Goal: Information Seeking & Learning: Learn about a topic

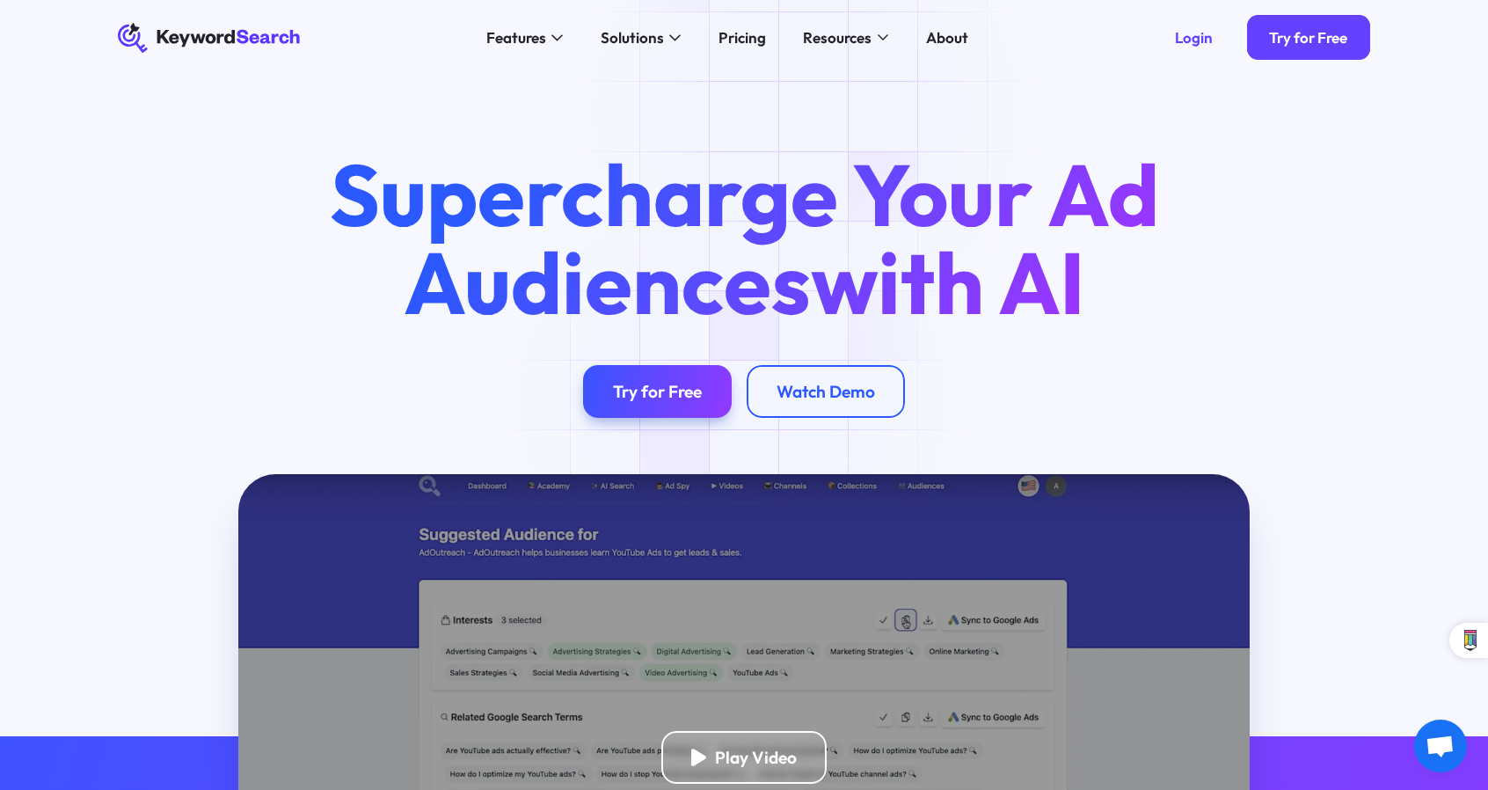
click at [812, 113] on div "Supercharge Your Ad Audiences with AI Try for Free Watch Demo" at bounding box center [744, 274] width 1488 height 398
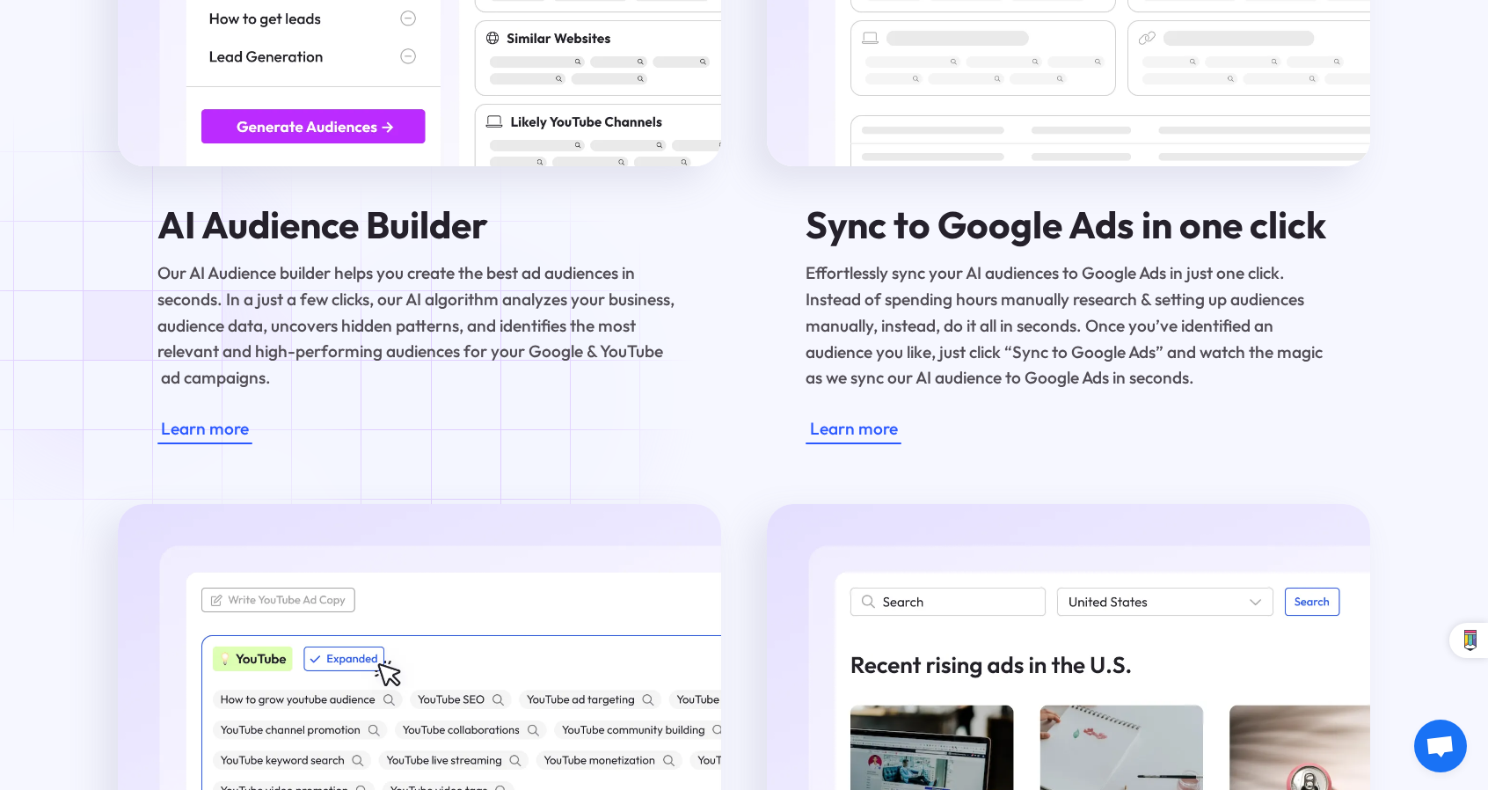
scroll to position [2815, 0]
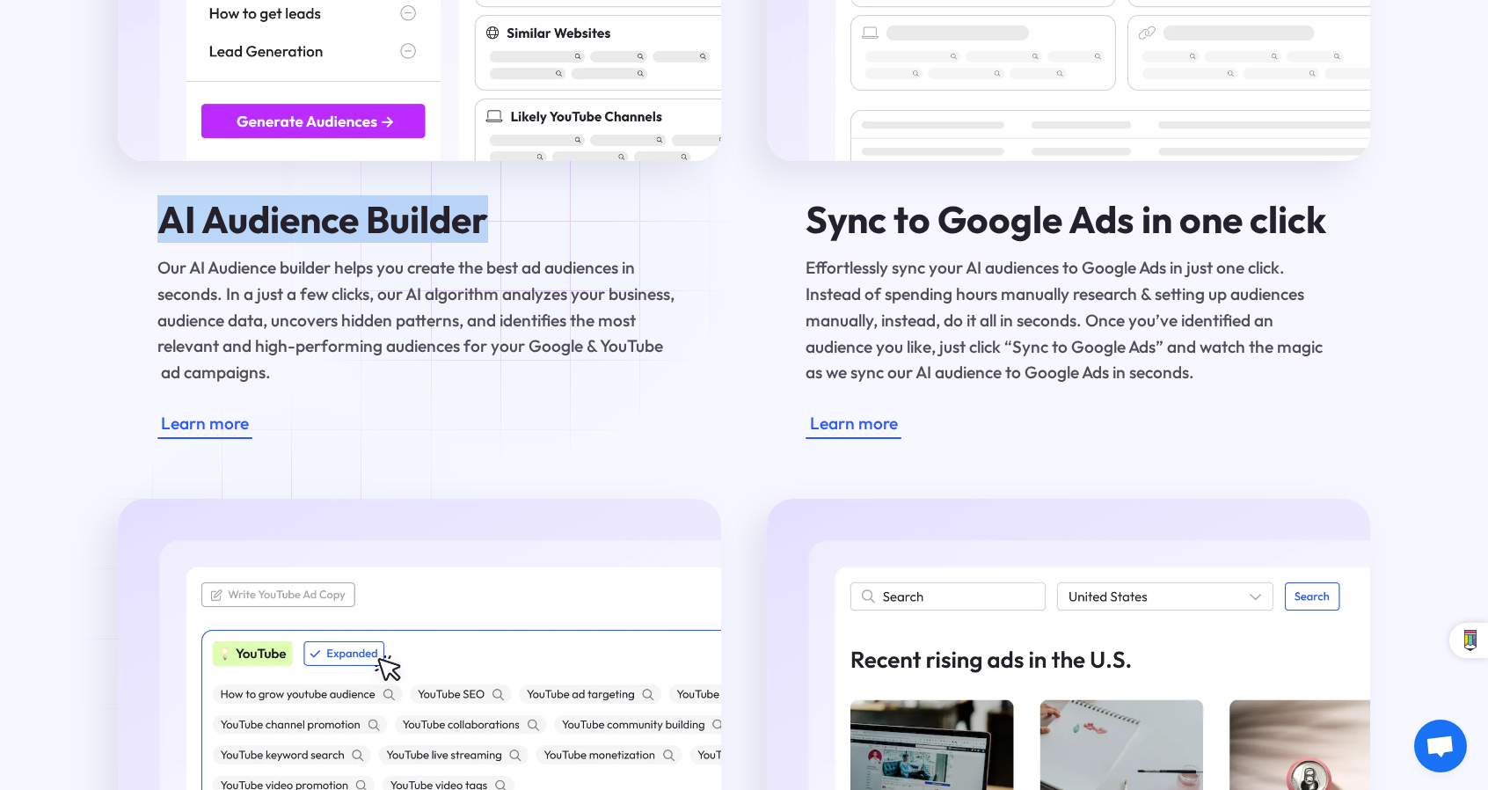
drag, startPoint x: 156, startPoint y: 231, endPoint x: 514, endPoint y: 234, distance: 358.0
click at [514, 234] on h4 "AI Audience Builder" at bounding box center [419, 219] width 525 height 41
copy h4 "AI Audience Builder"
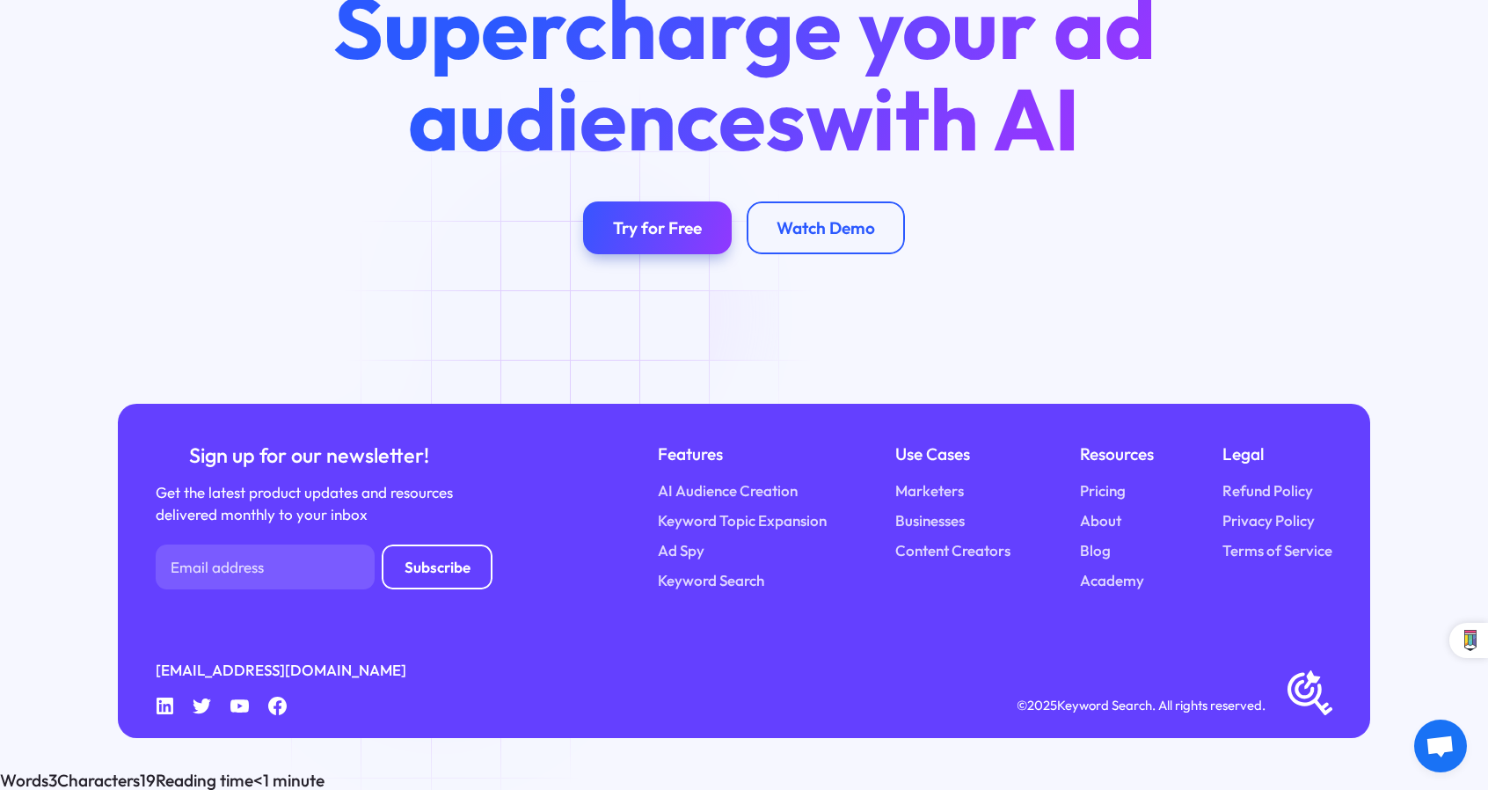
scroll to position [6581, 0]
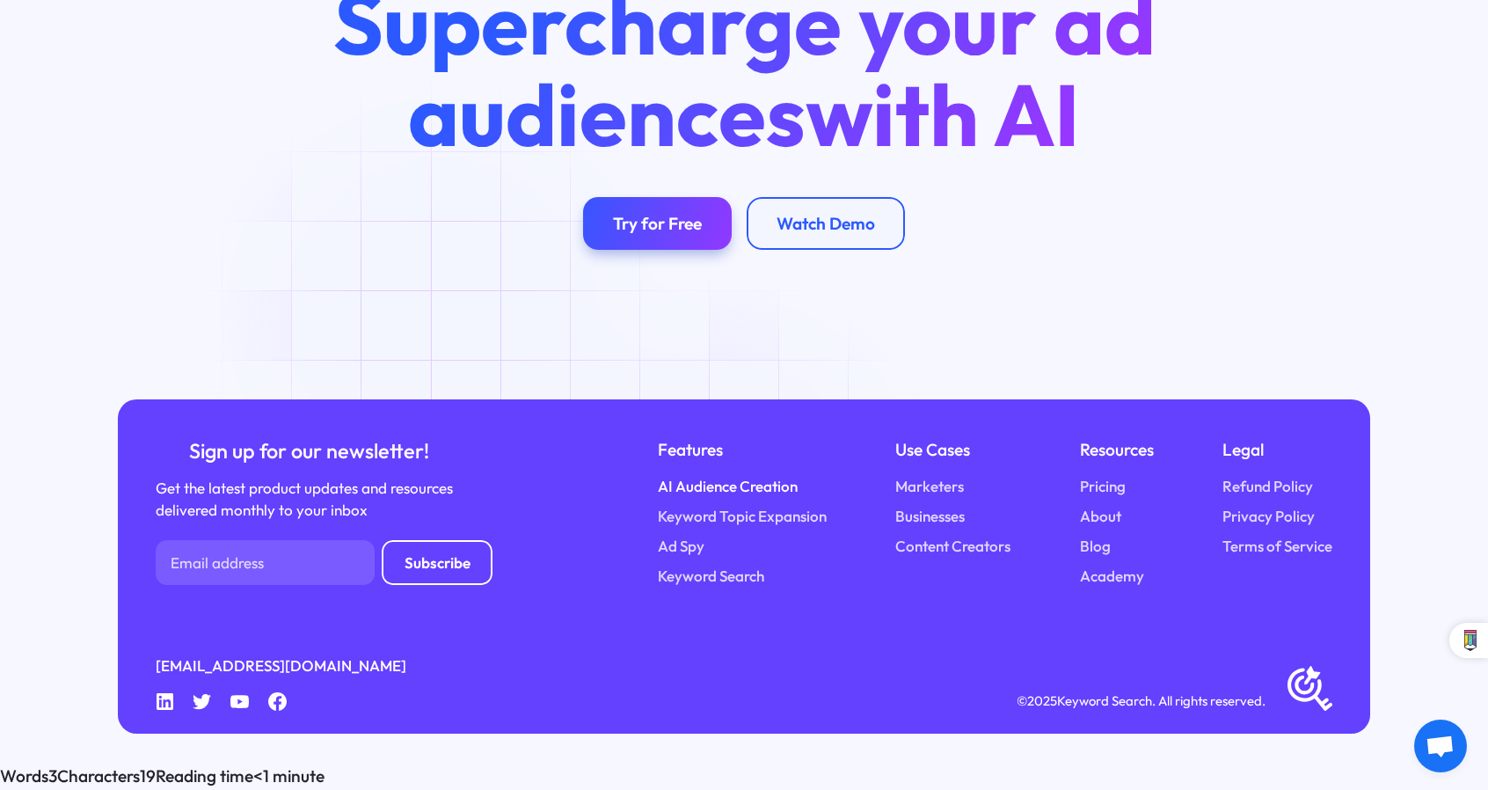
click at [718, 498] on link "AI Audience Creation" at bounding box center [728, 486] width 140 height 23
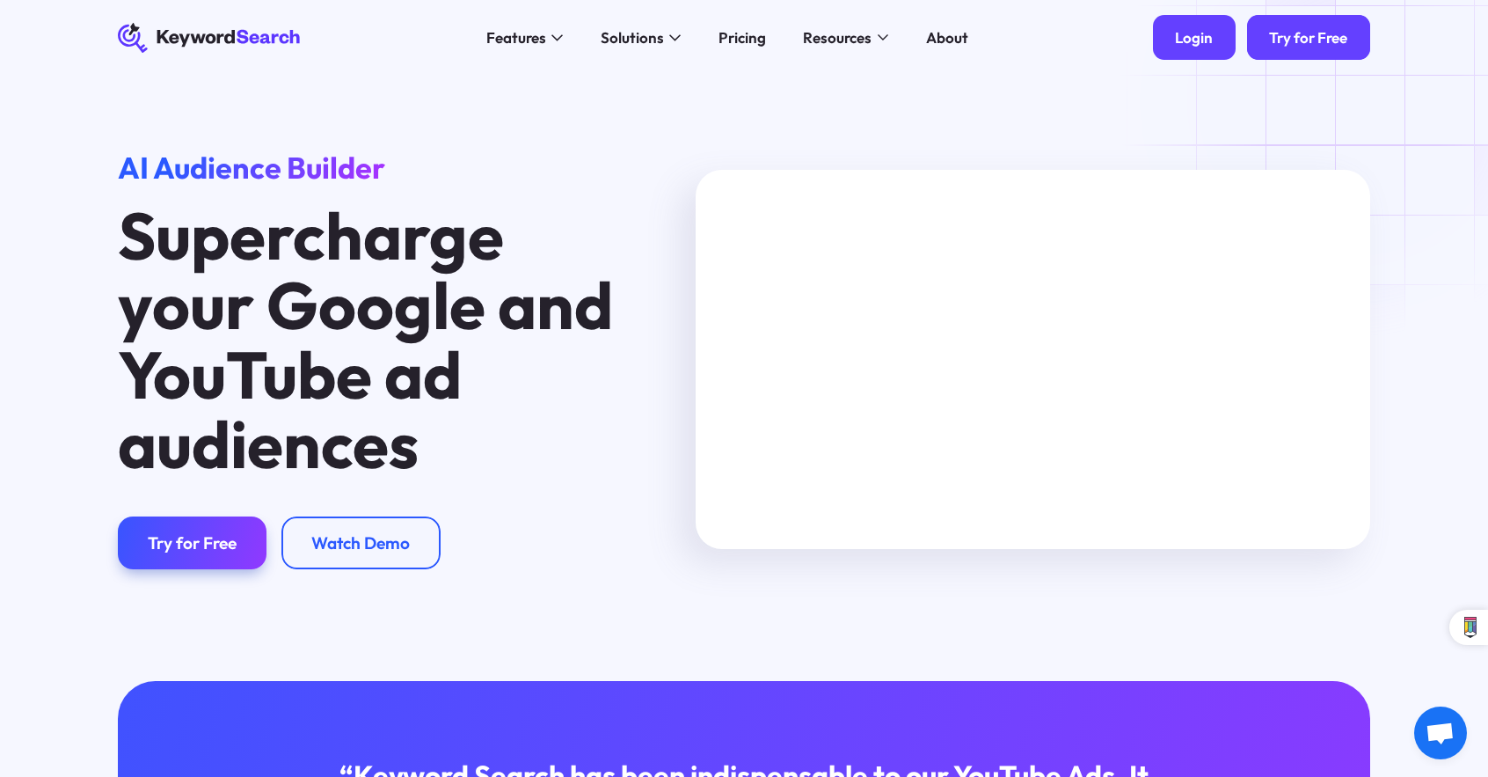
click at [1154, 33] on link "Login" at bounding box center [1194, 37] width 83 height 45
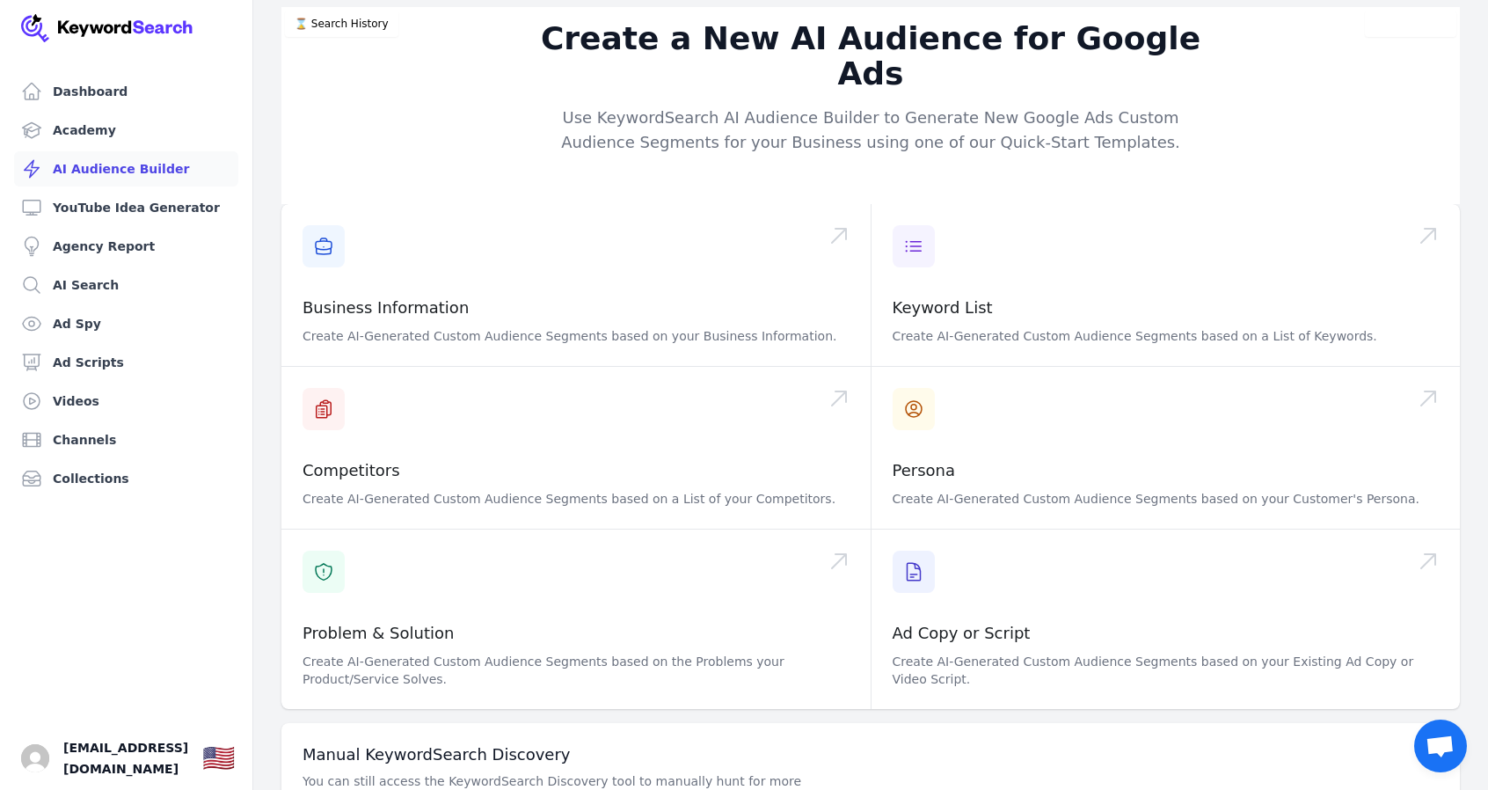
click at [120, 169] on link "AI Audience Builder" at bounding box center [126, 168] width 224 height 35
click at [107, 173] on link "AI Audience Builder" at bounding box center [126, 168] width 224 height 35
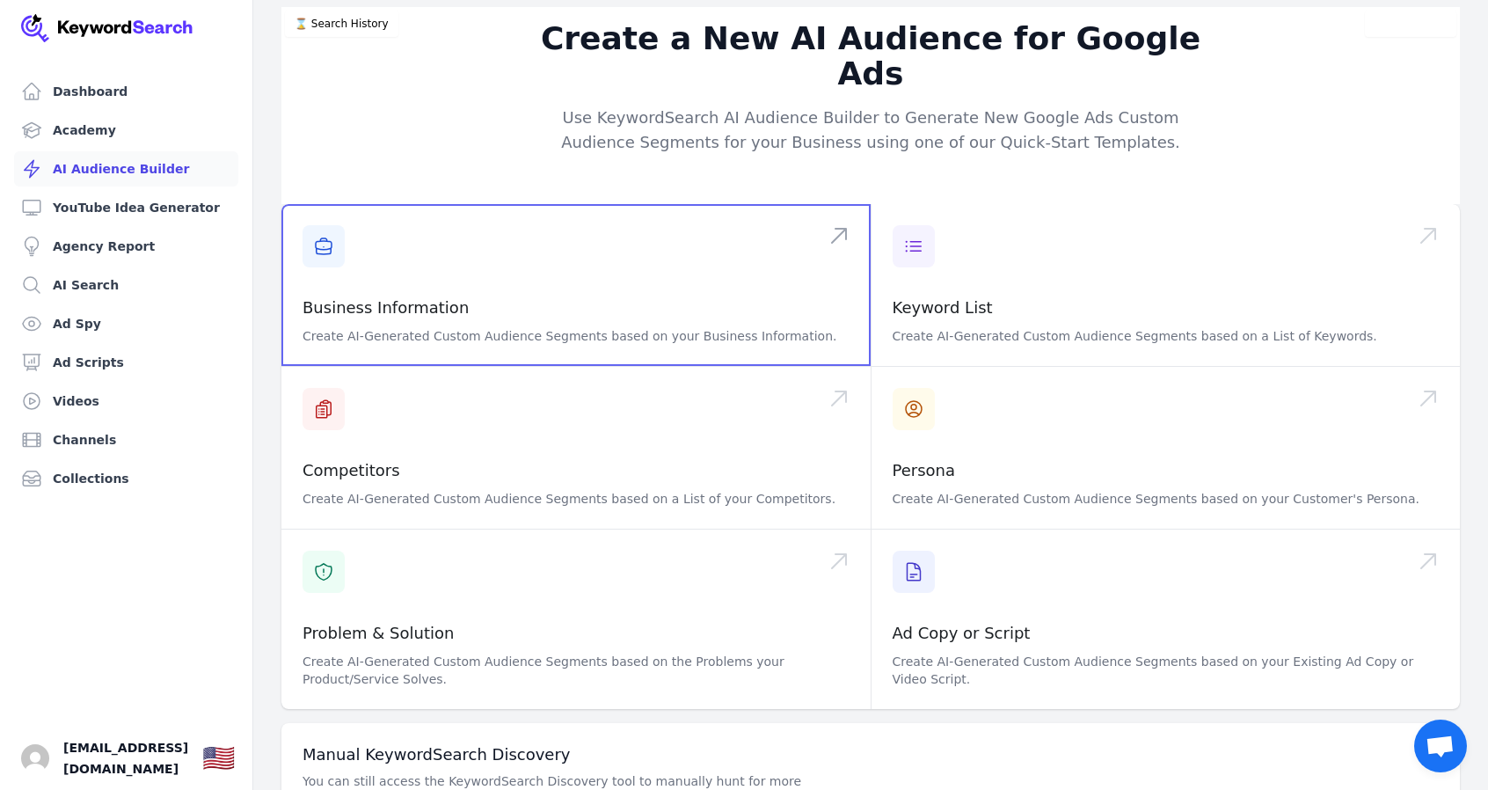
click at [320, 215] on span at bounding box center [575, 285] width 589 height 162
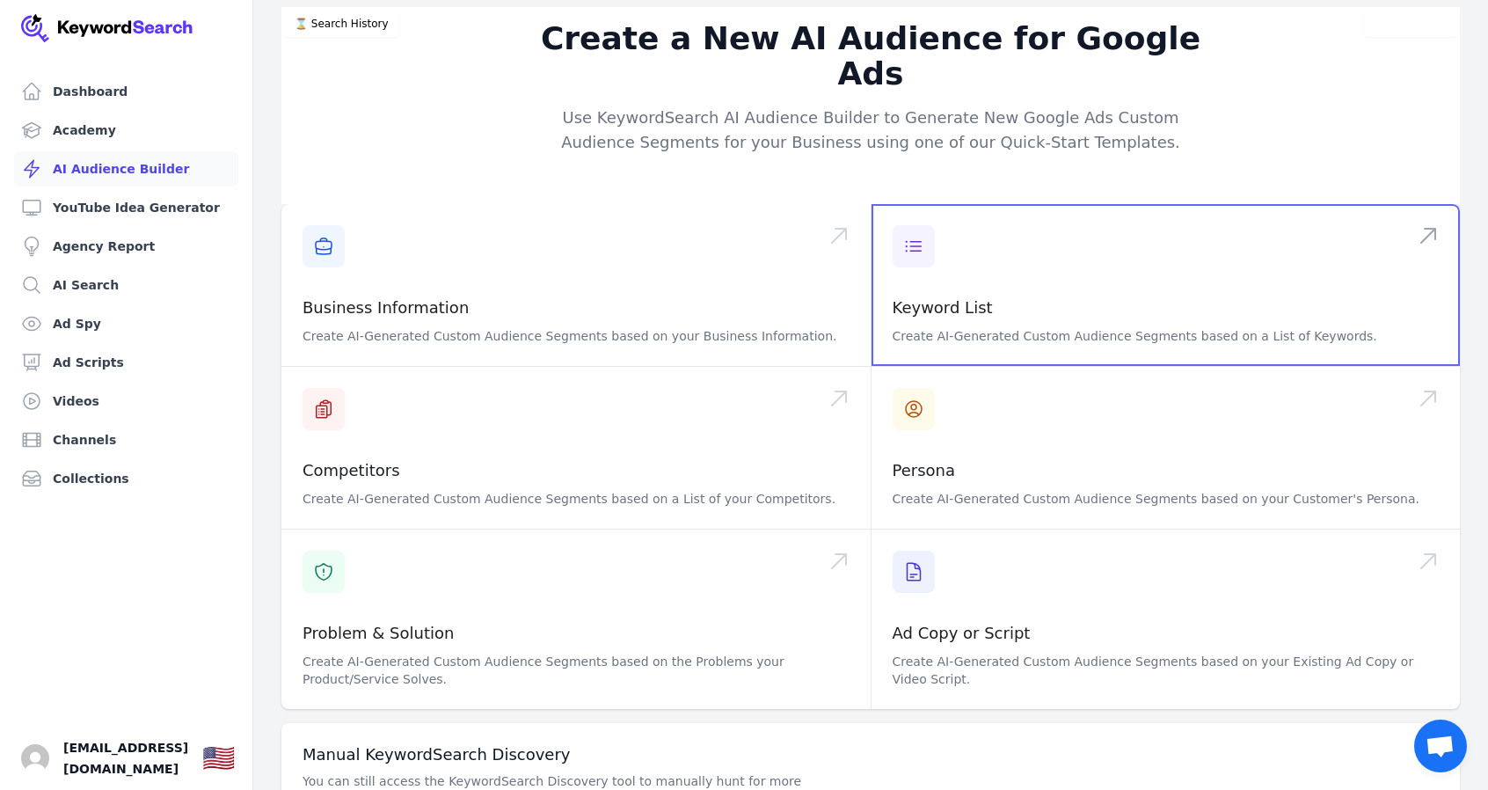
click at [1010, 238] on span at bounding box center [1166, 285] width 589 height 162
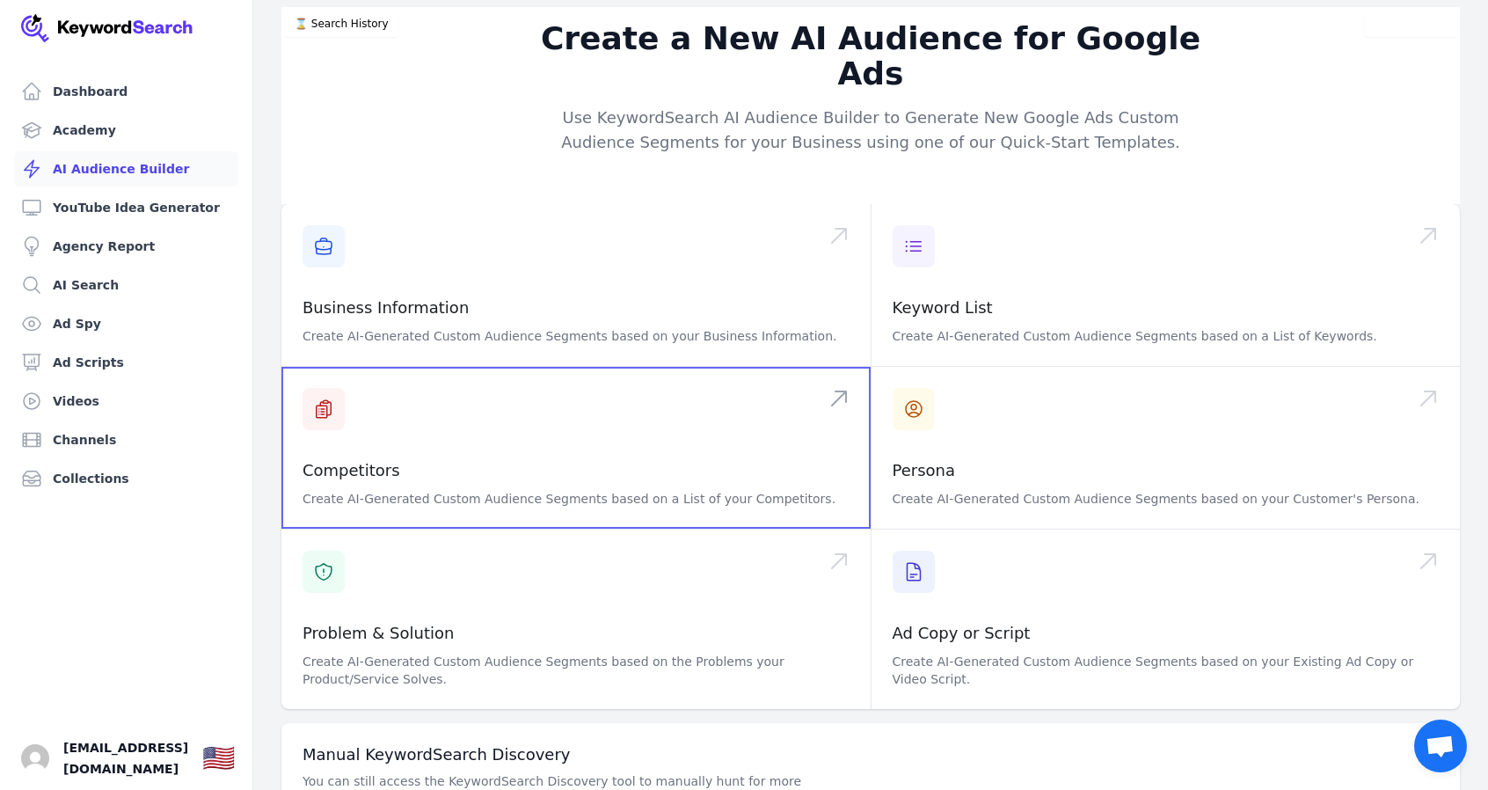
click at [574, 371] on span at bounding box center [575, 448] width 589 height 162
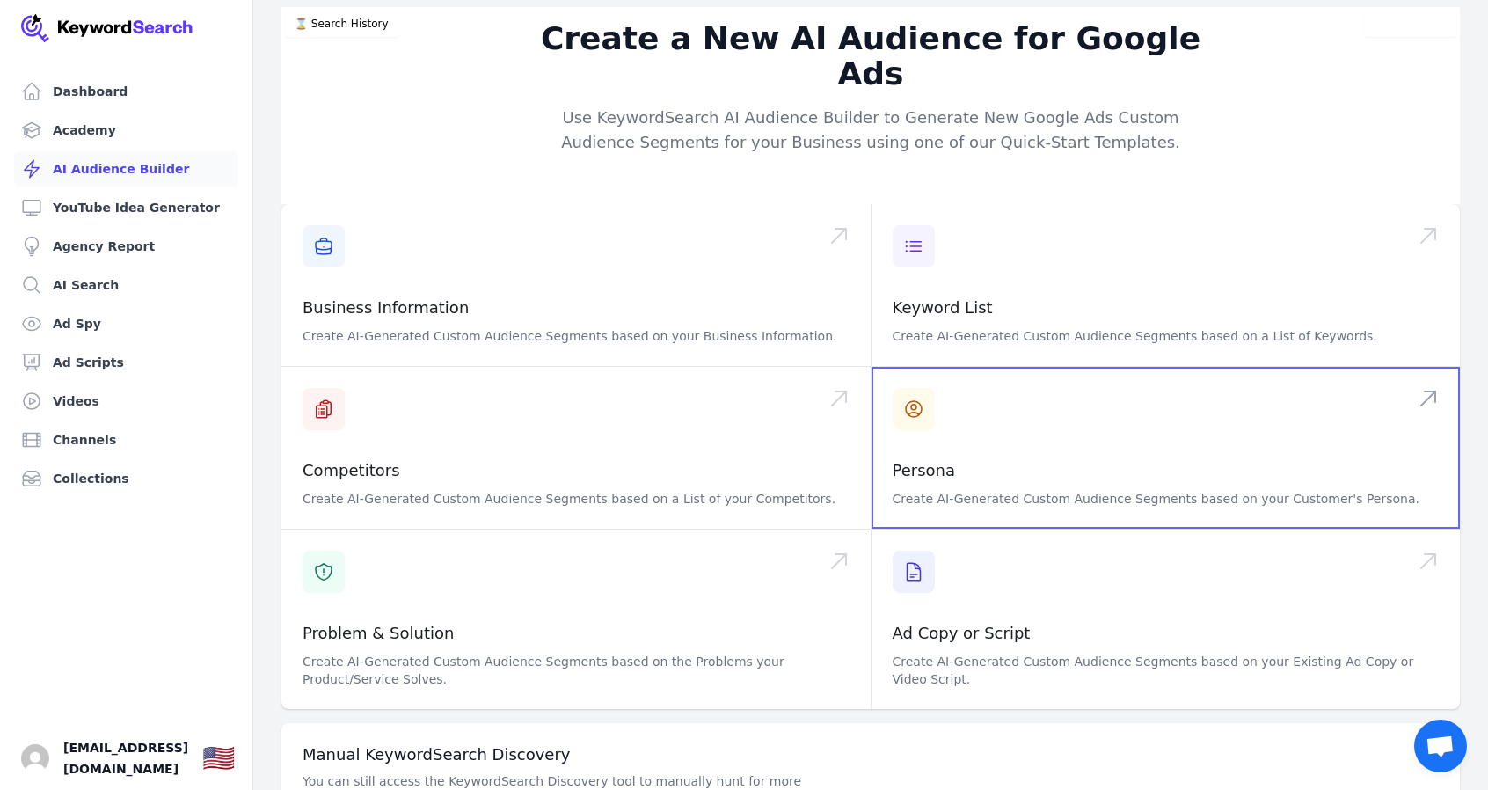
click at [1049, 395] on span at bounding box center [1166, 448] width 589 height 162
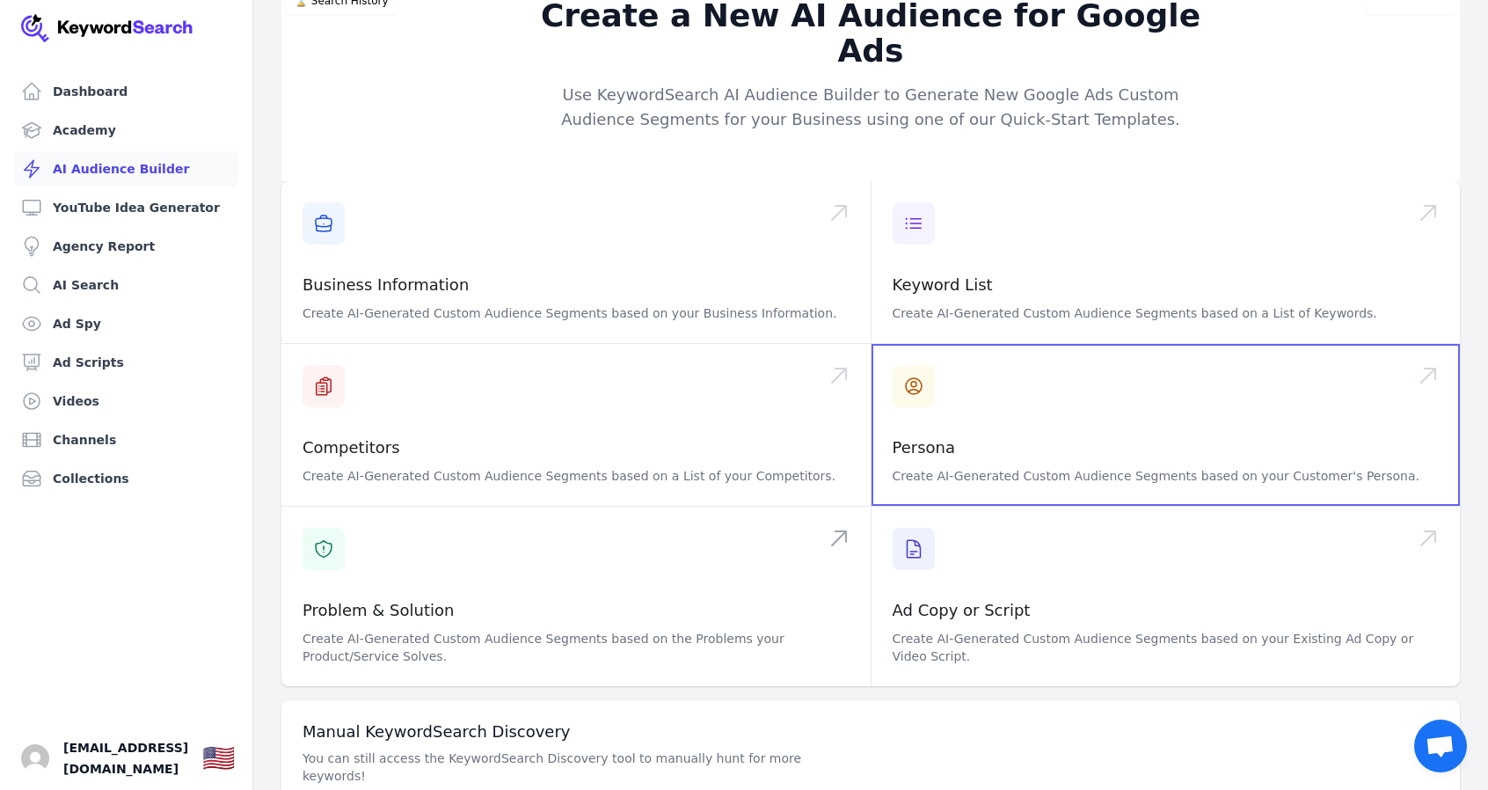
scroll to position [83, 0]
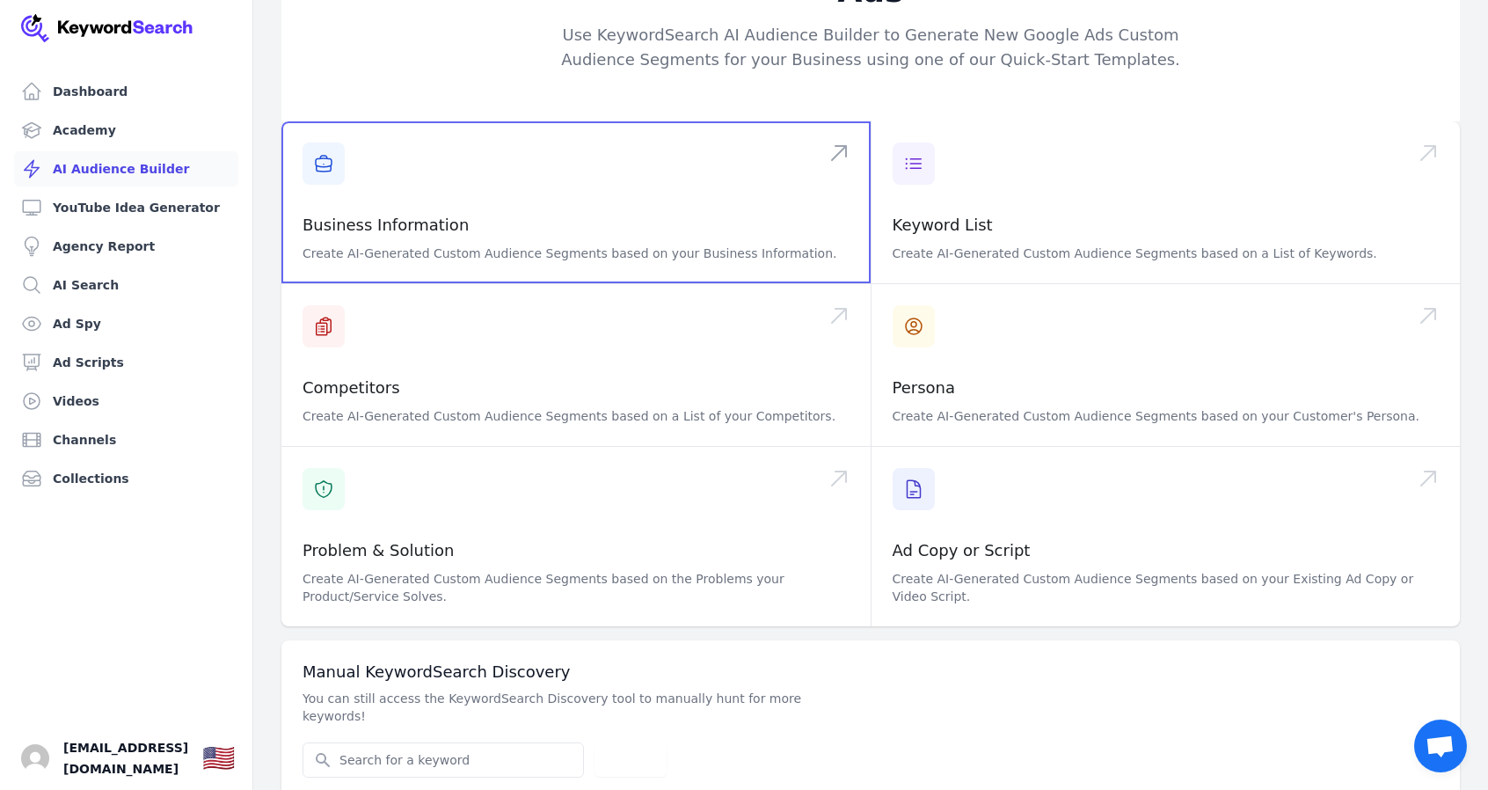
click at [560, 150] on span at bounding box center [575, 202] width 589 height 162
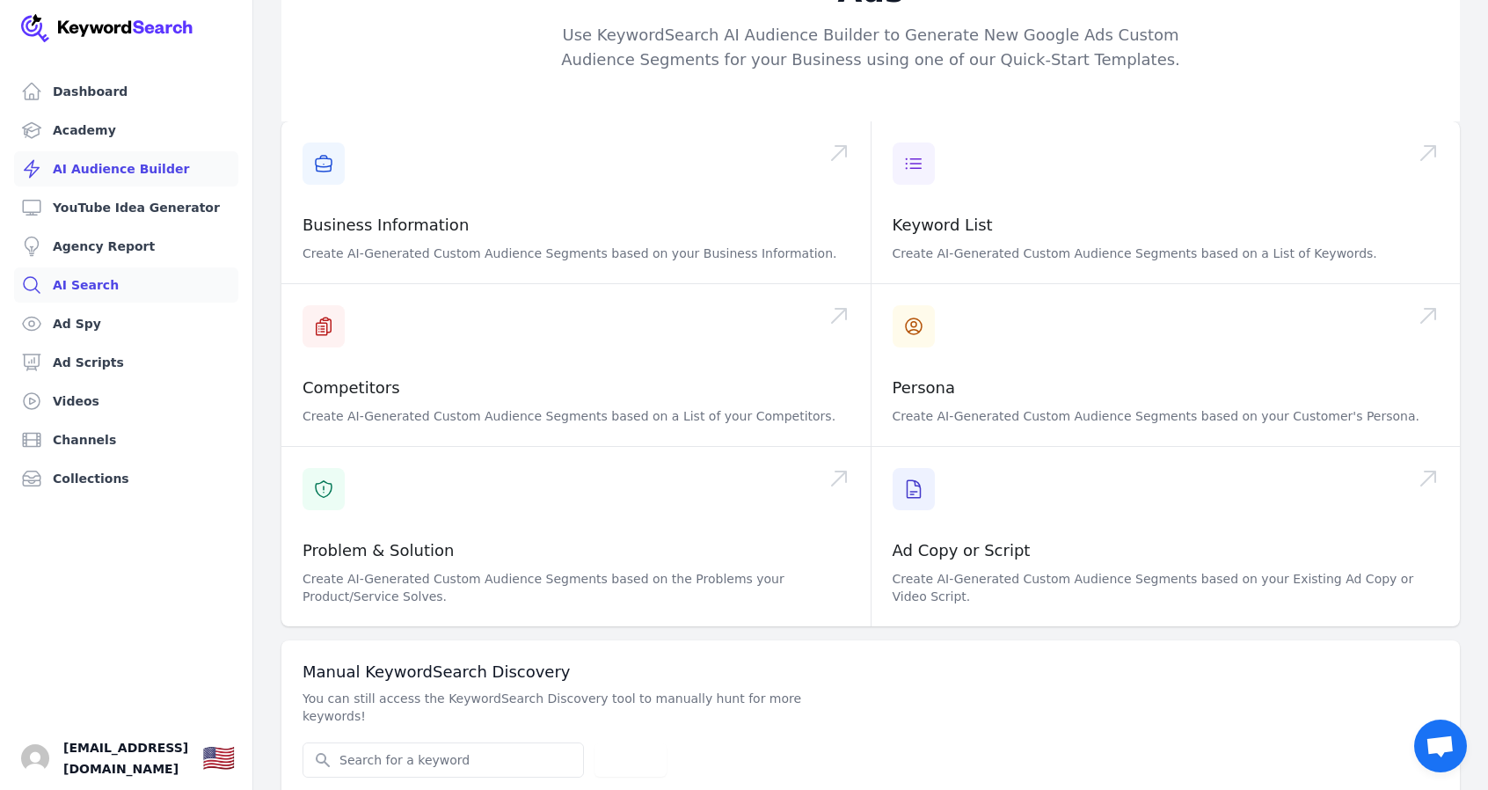
click at [111, 284] on link "AI Search" at bounding box center [126, 284] width 224 height 35
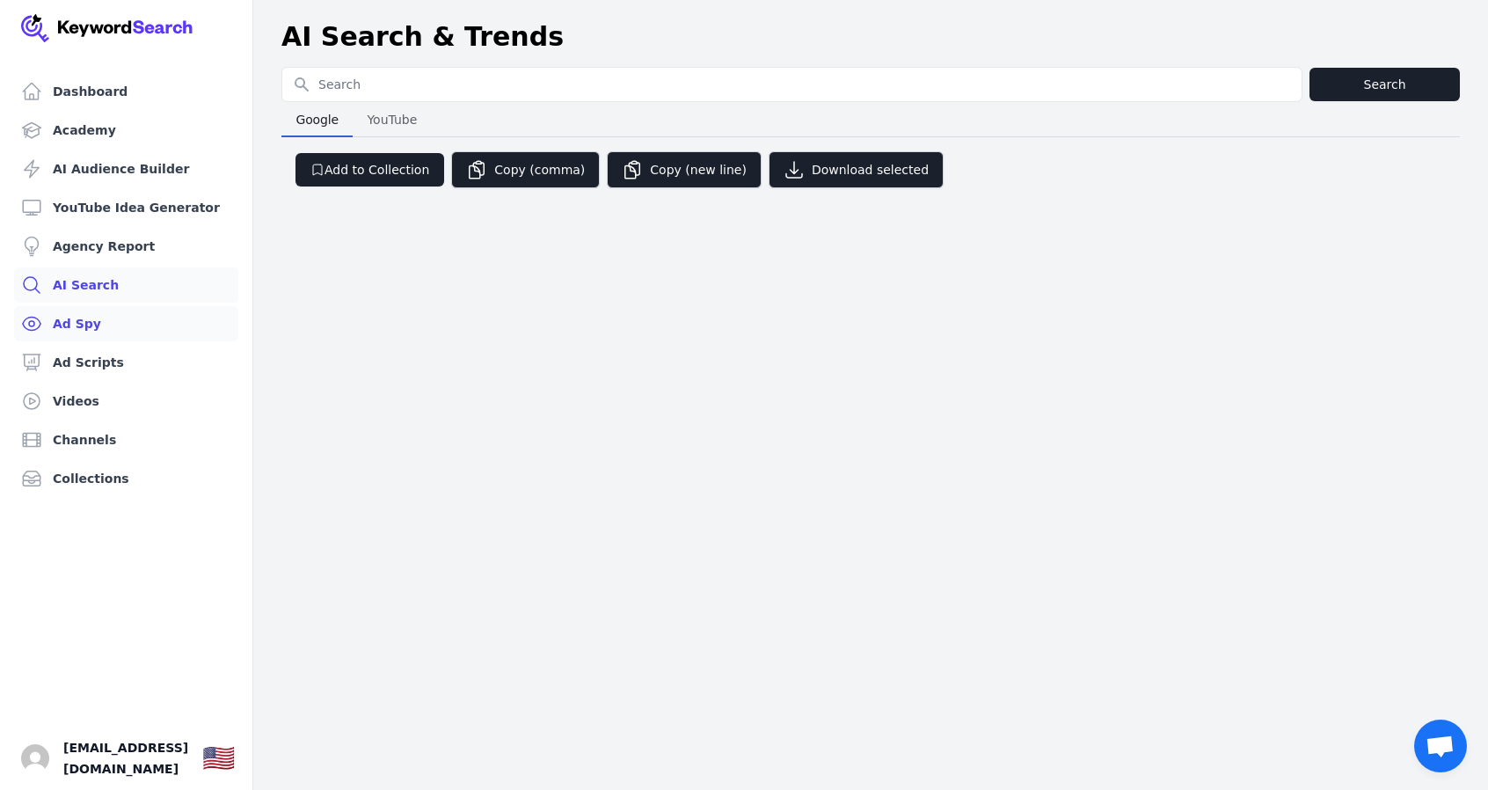
click at [109, 326] on link "Ad Spy" at bounding box center [126, 323] width 224 height 35
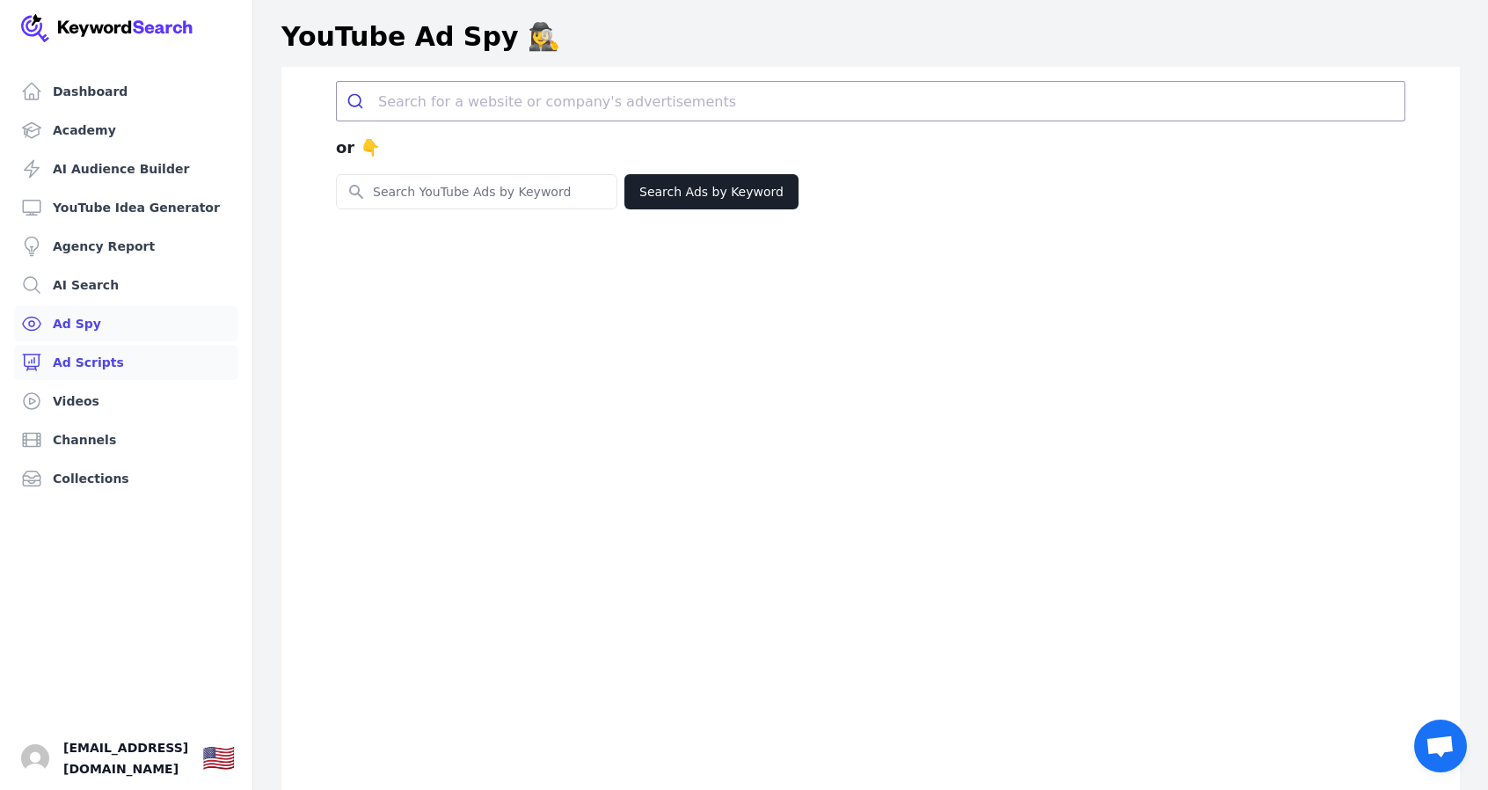
click at [113, 360] on link "Ad Scripts" at bounding box center [126, 362] width 224 height 35
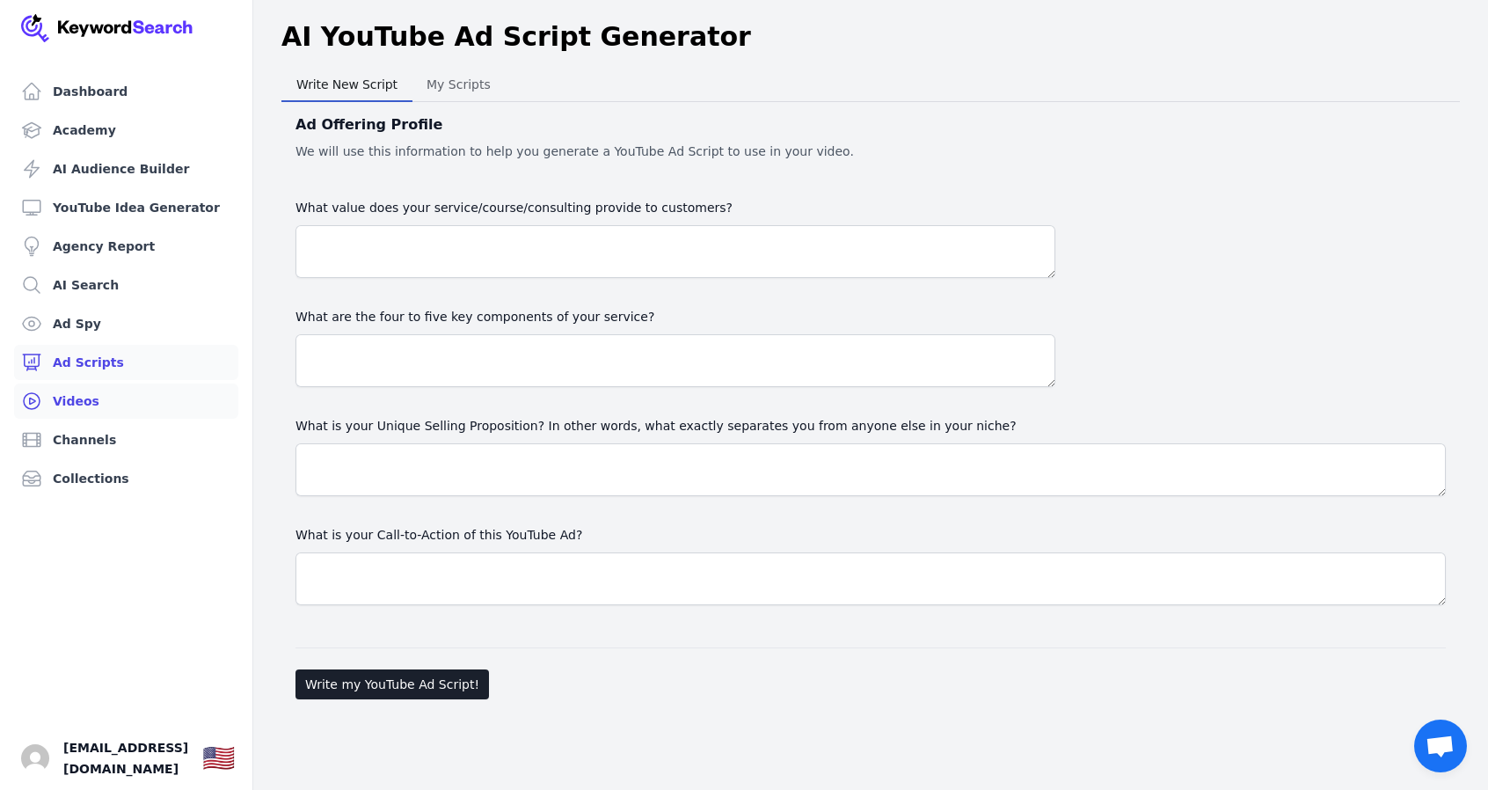
click at [108, 400] on link "Videos" at bounding box center [126, 401] width 224 height 35
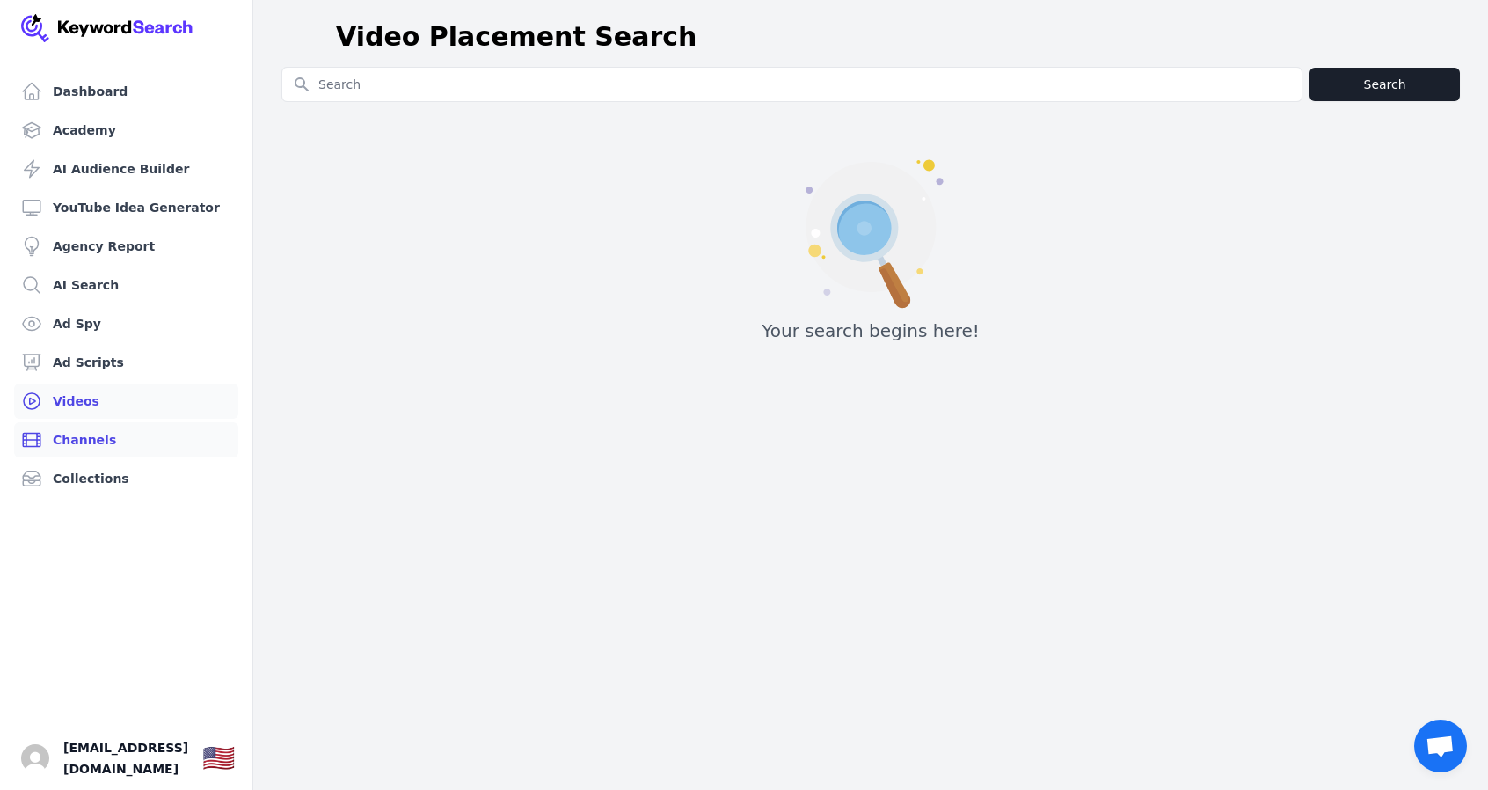
click at [109, 433] on link "Channels" at bounding box center [126, 439] width 224 height 35
click at [109, 490] on link "Collections" at bounding box center [126, 478] width 224 height 35
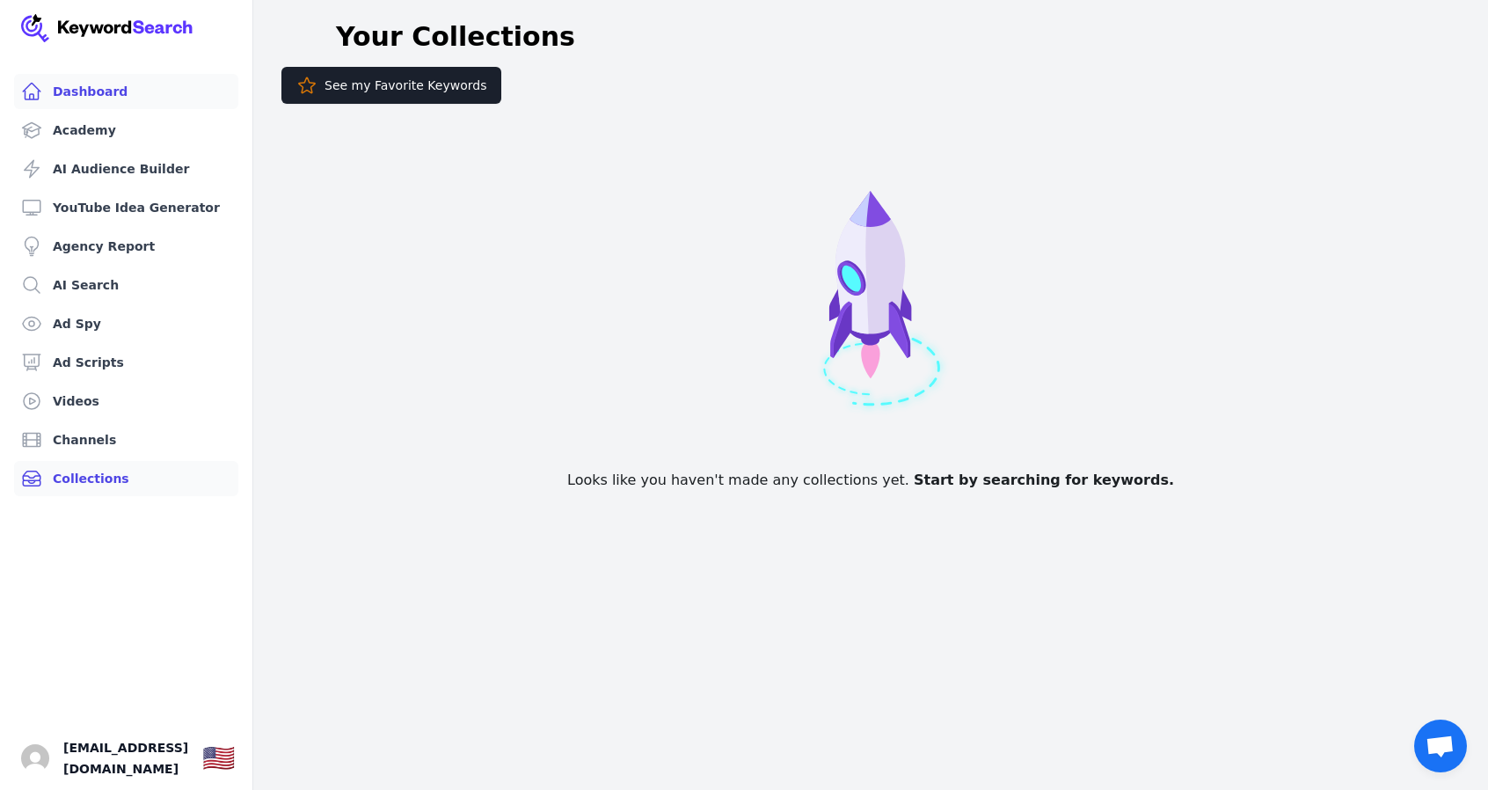
click at [125, 99] on link "Dashboard" at bounding box center [126, 91] width 224 height 35
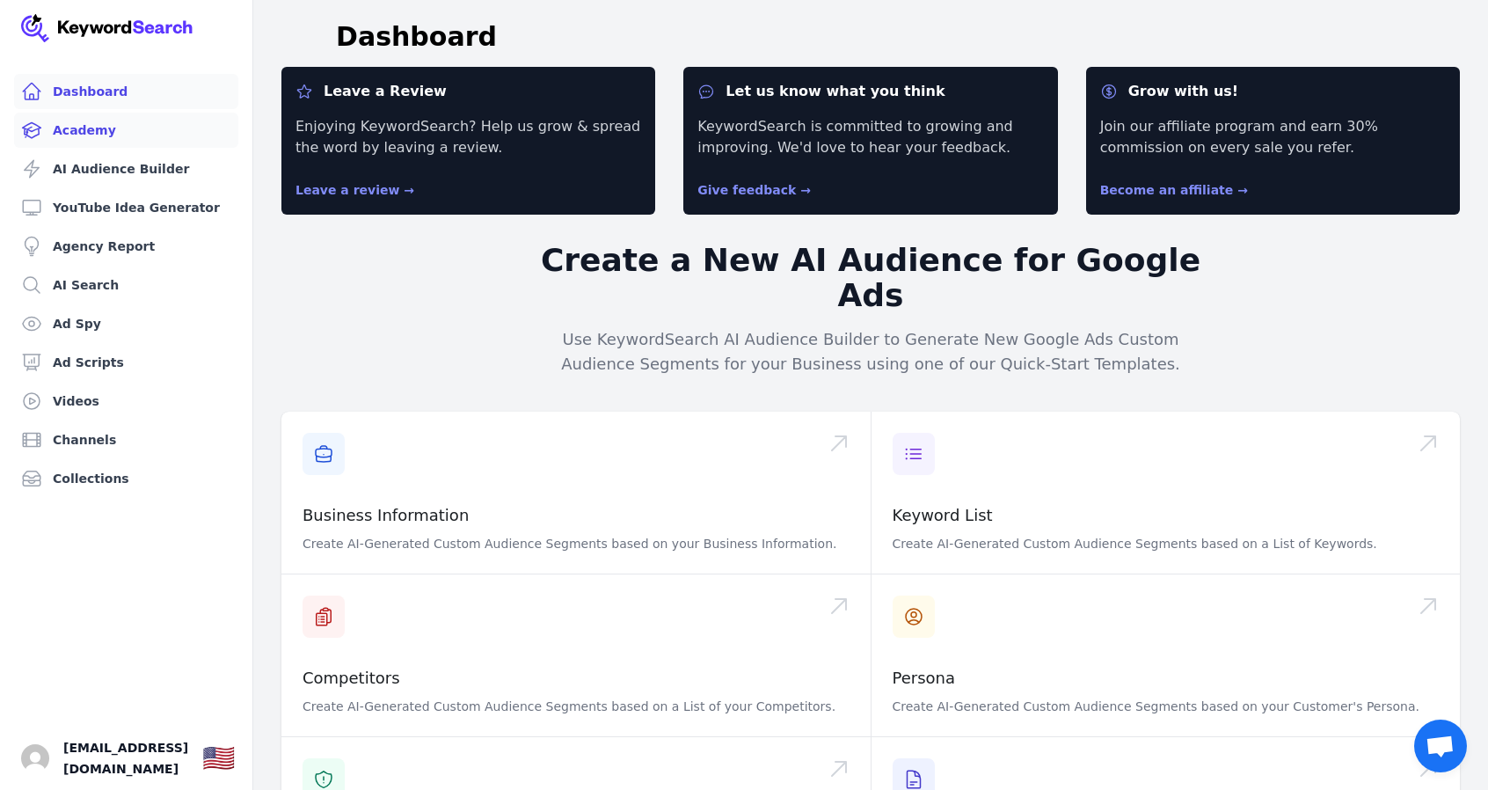
click at [122, 130] on link "Academy" at bounding box center [126, 130] width 224 height 35
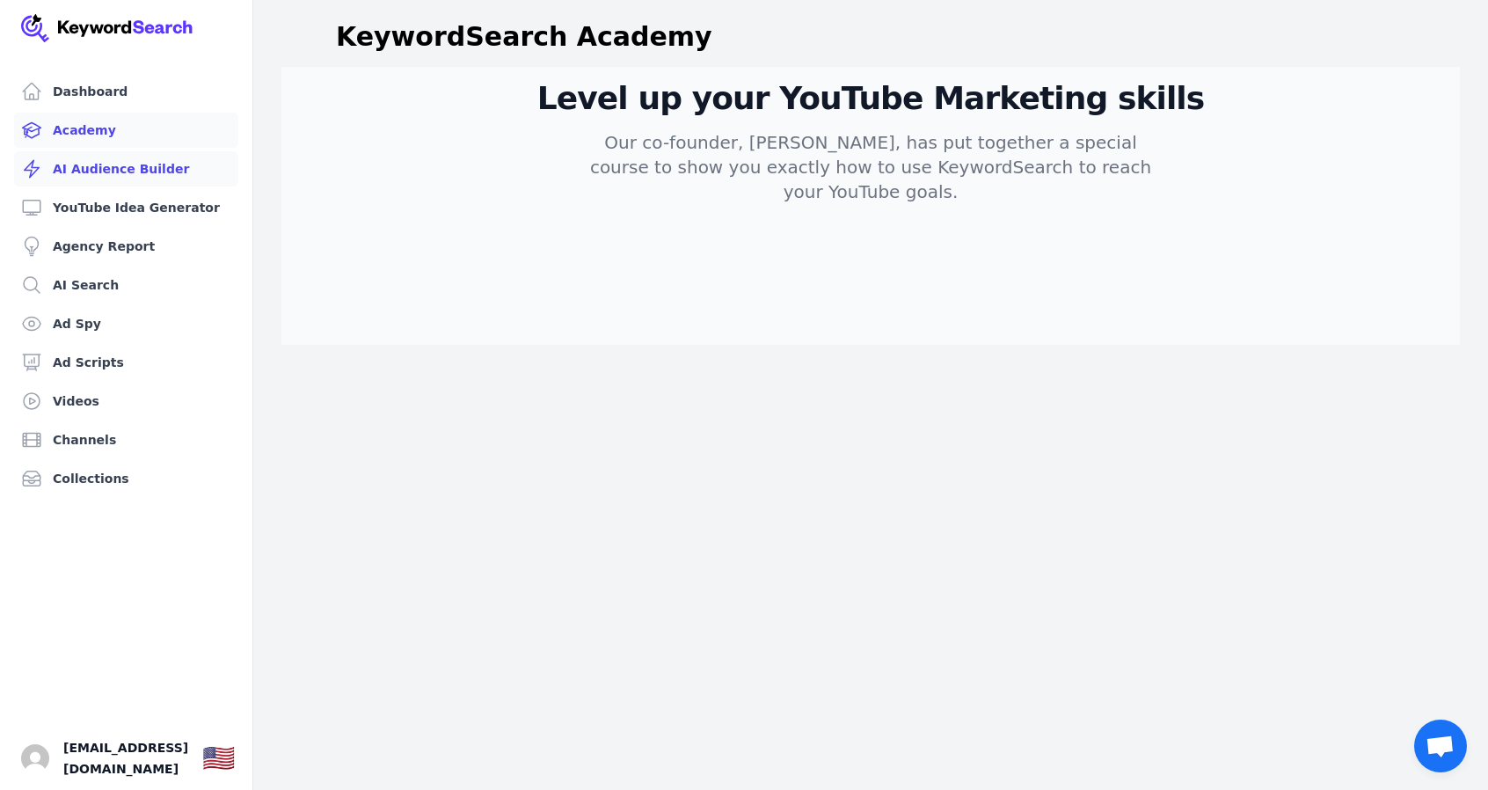
click at [127, 167] on link "AI Audience Builder" at bounding box center [126, 168] width 224 height 35
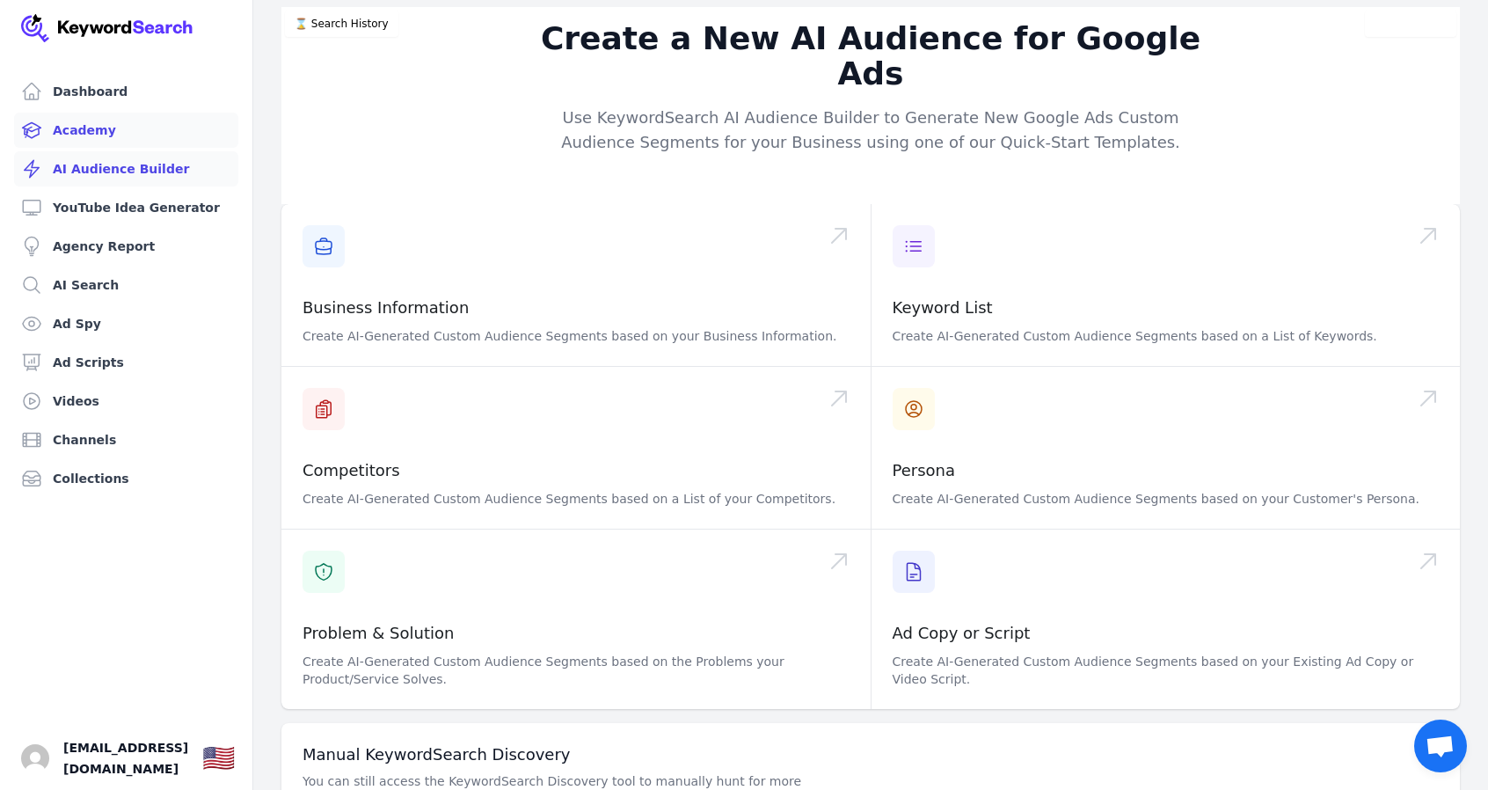
click at [134, 123] on link "Academy" at bounding box center [126, 130] width 224 height 35
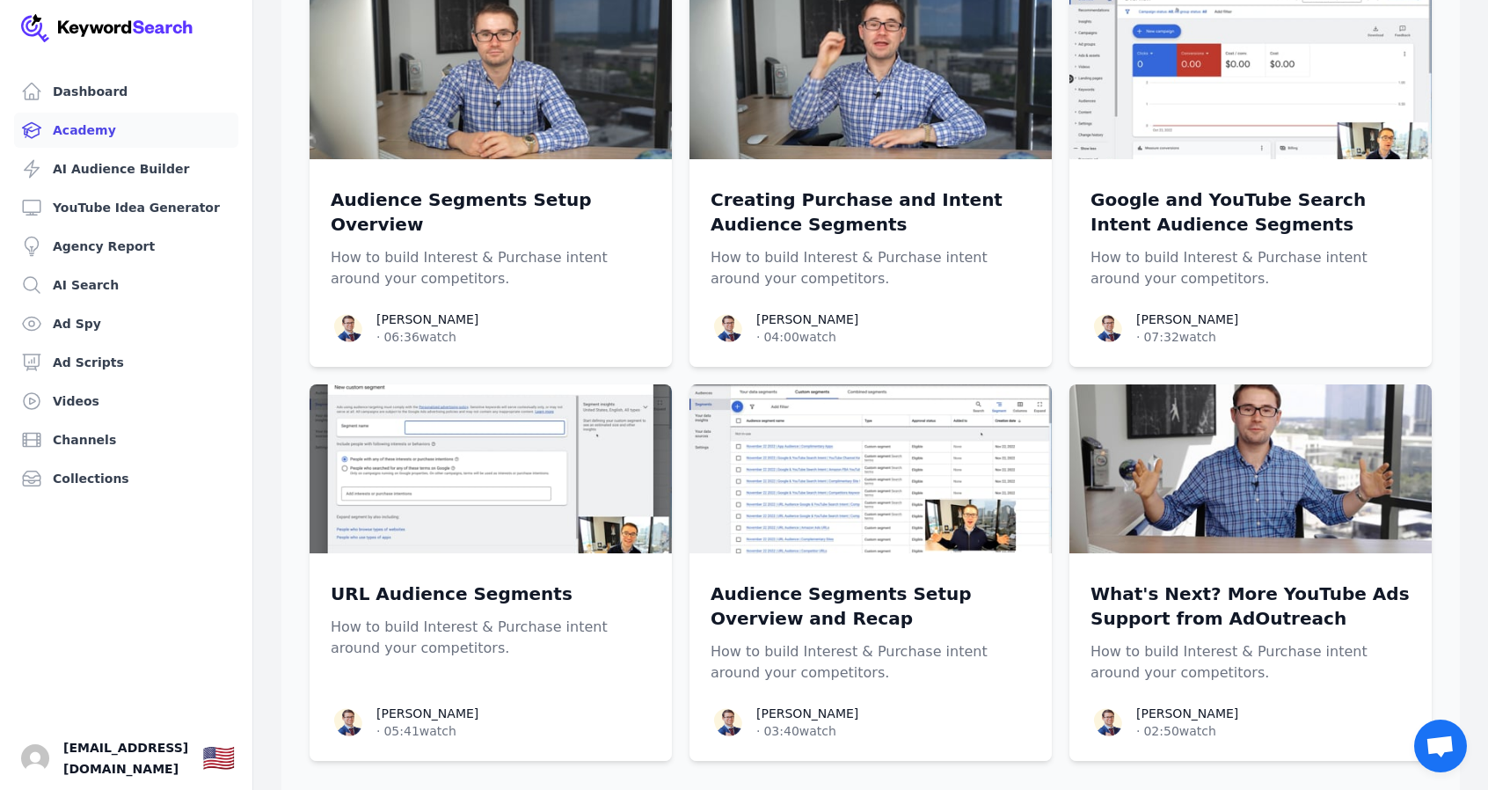
scroll to position [2676, 0]
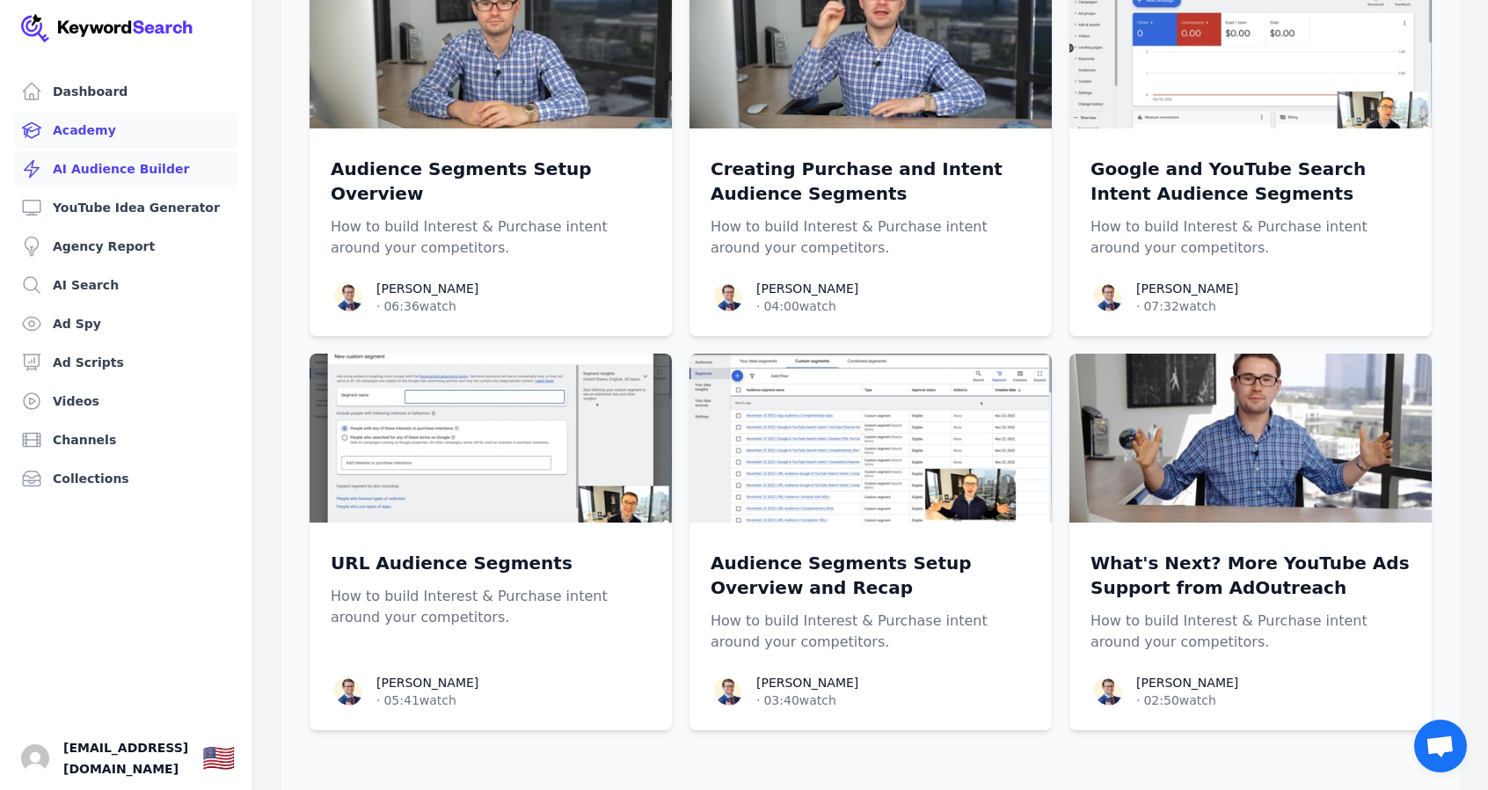
click at [129, 164] on link "AI Audience Builder" at bounding box center [126, 168] width 224 height 35
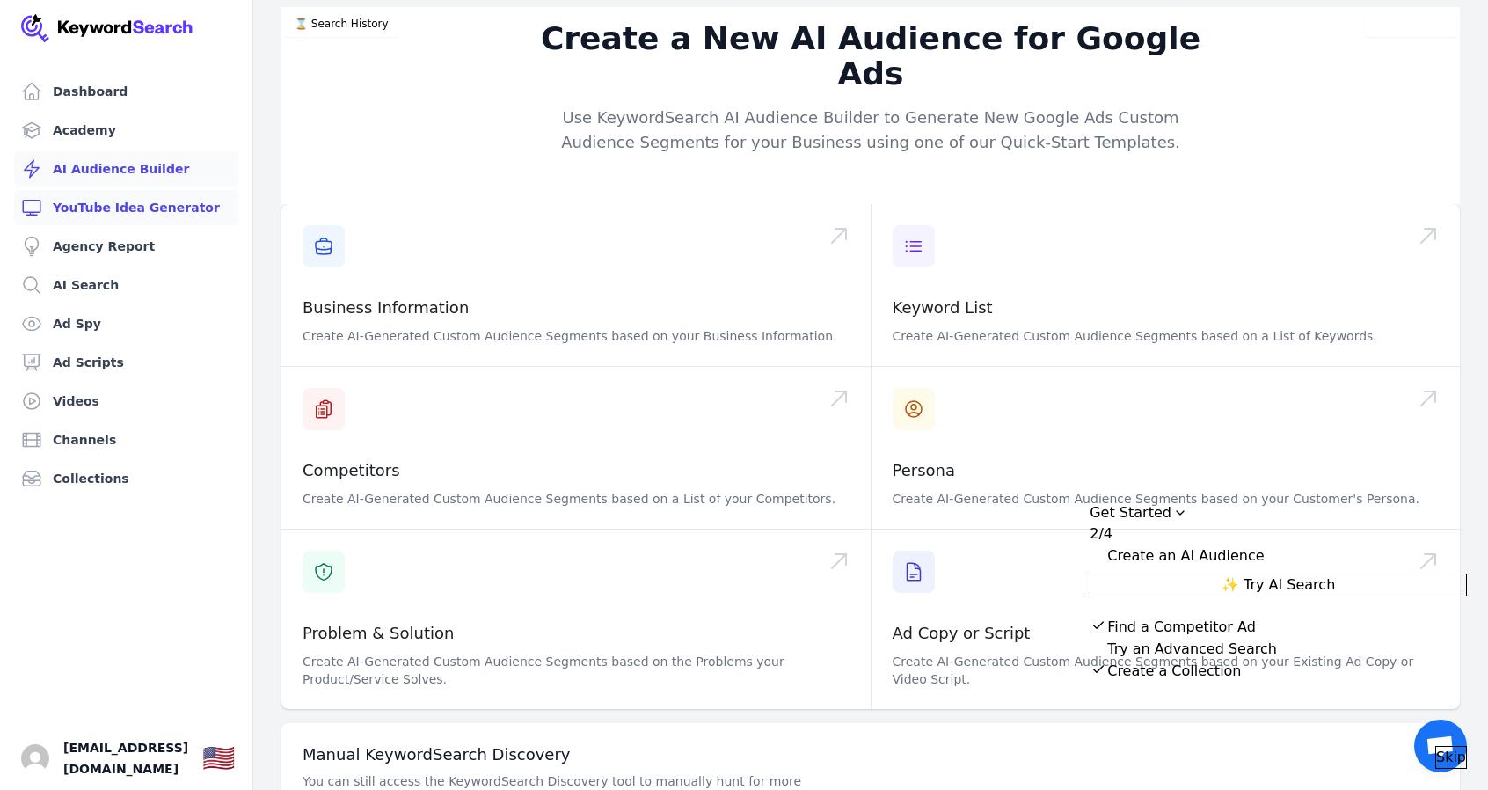
click at [131, 205] on link "YouTube Idea Generator" at bounding box center [126, 207] width 224 height 35
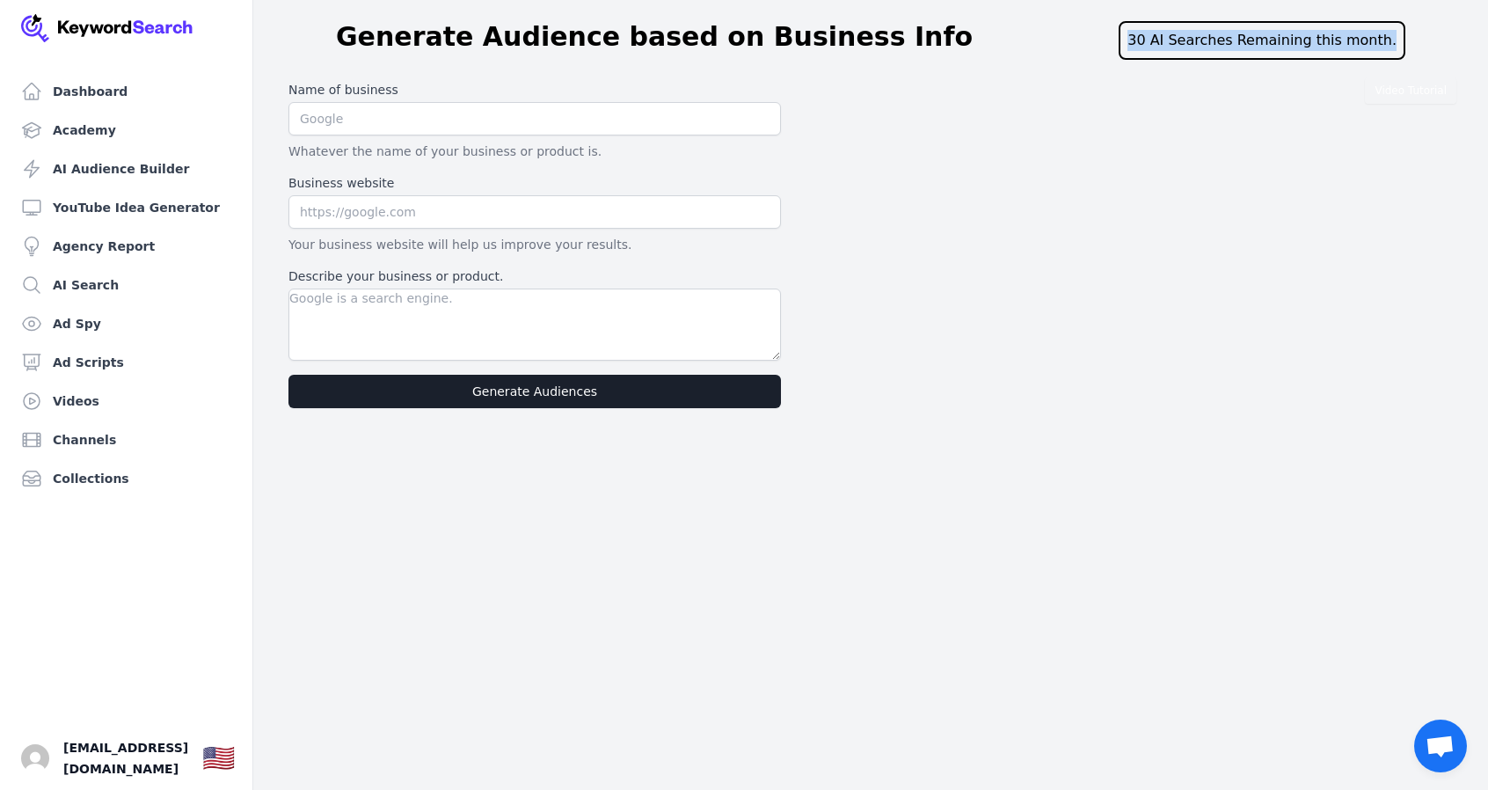
drag, startPoint x: 1156, startPoint y: 42, endPoint x: 1399, endPoint y: 38, distance: 242.8
click at [1399, 38] on div "30 AI Searches Remaining this month." at bounding box center [1262, 40] width 287 height 39
